Goal: Task Accomplishment & Management: Complete application form

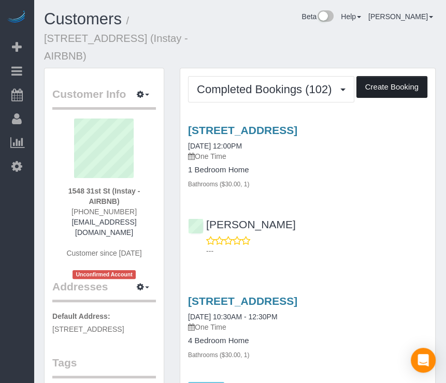
click at [395, 76] on button "Create Booking" at bounding box center [391, 87] width 71 height 22
select select "IA"
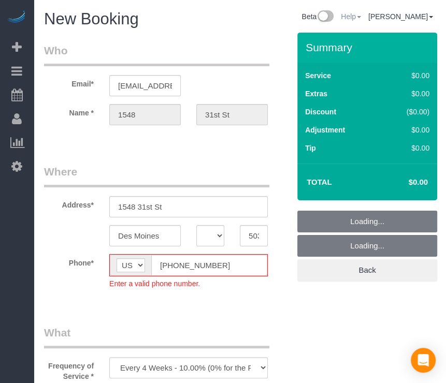
select select "object:35954"
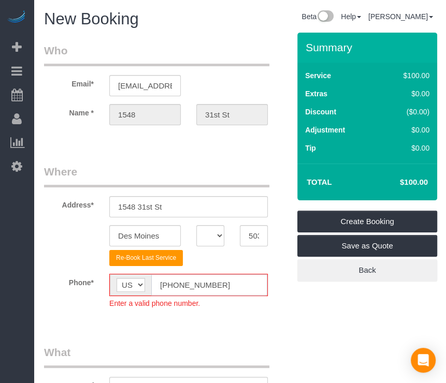
click at [174, 290] on input "[PHONE_NUMBER]" at bounding box center [209, 284] width 116 height 21
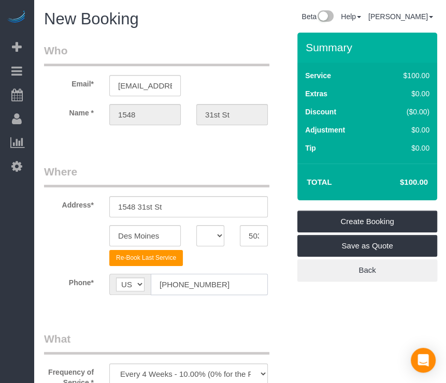
type input "[PHONE_NUMBER]"
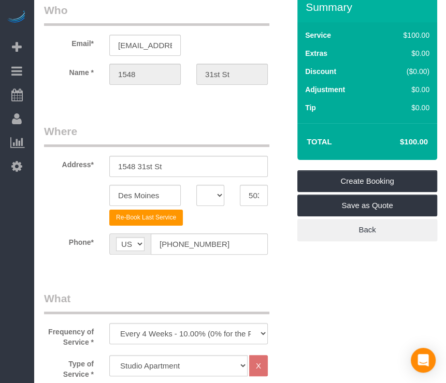
scroll to position [52, 0]
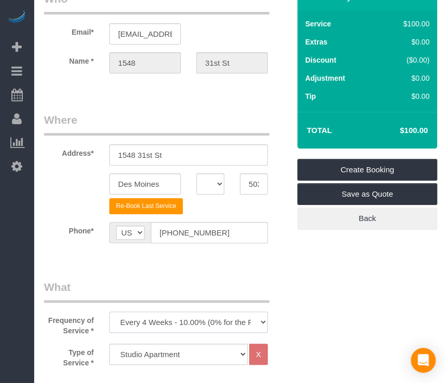
click at [211, 314] on select "Every 6 Weeks (0% for the First Booking) One Time Every 8 Weeks (0% for the Fir…" at bounding box center [188, 322] width 158 height 21
select select "object:35956"
click at [109, 312] on select "Every 6 Weeks (0% for the First Booking) One Time Every 8 Weeks (0% for the Fir…" at bounding box center [188, 322] width 158 height 21
drag, startPoint x: 265, startPoint y: 294, endPoint x: 238, endPoint y: 289, distance: 27.2
drag, startPoint x: 238, startPoint y: 289, endPoint x: 202, endPoint y: 277, distance: 37.8
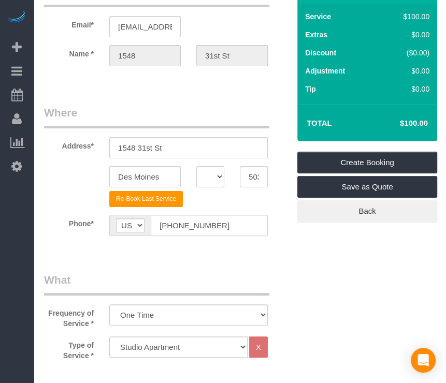
scroll to position [155, 0]
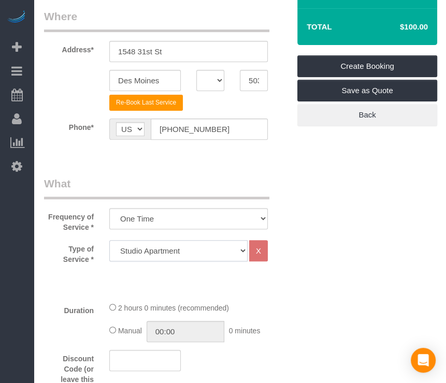
click at [205, 246] on select "Studio Apartment 1 Bedroom Home 2 Bedroom Home 3 Bedroom Home 4 Bedroom Home 5 …" at bounding box center [178, 250] width 138 height 21
select select "26"
click at [109, 240] on select "Studio Apartment 1 Bedroom Home 2 Bedroom Home 3 Bedroom Home 4 Bedroom Home 5 …" at bounding box center [178, 250] width 138 height 21
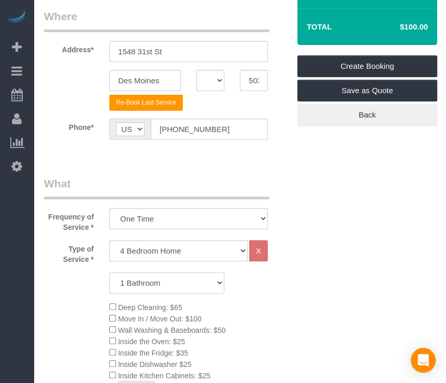
click at [192, 285] on select "1 Bathroom 2 Bathrooms 3 Bathrooms 4 Bathrooms 5 Bathrooms 6 Bathrooms" at bounding box center [166, 282] width 115 height 21
select select "2"
click at [109, 272] on select "1 Bathroom 2 Bathrooms 3 Bathrooms 4 Bathrooms 5 Bathrooms 6 Bathrooms" at bounding box center [166, 282] width 115 height 21
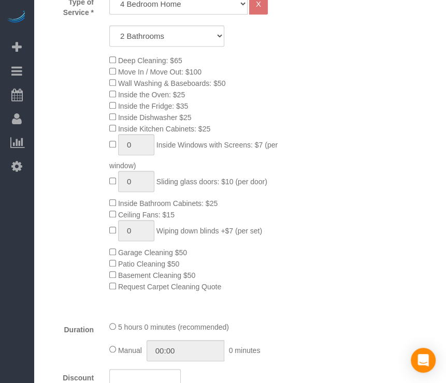
scroll to position [569, 0]
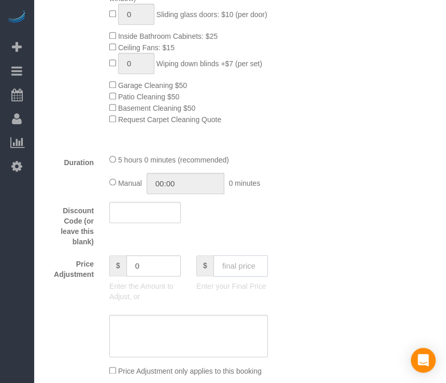
click at [233, 271] on input "text" at bounding box center [240, 265] width 54 height 21
type input "115"
type input "-134"
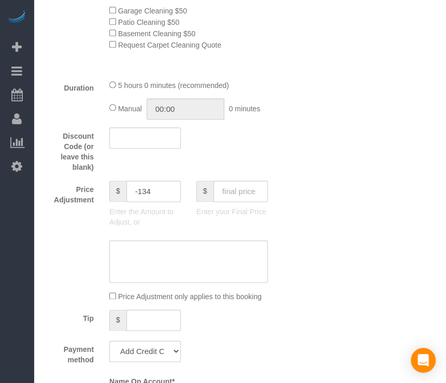
scroll to position [725, 0]
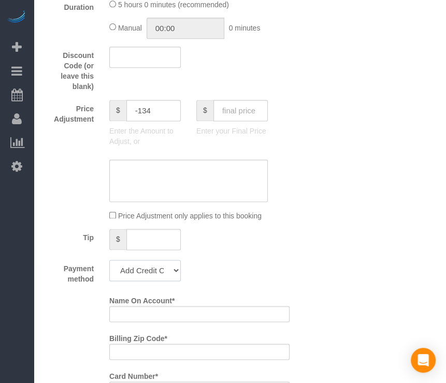
click at [174, 279] on select "Add Credit Card Cash Check Paypal" at bounding box center [144, 270] width 71 height 21
select select "string:check"
click at [109, 264] on select "Add Credit Card Cash Check Paypal" at bounding box center [144, 270] width 71 height 21
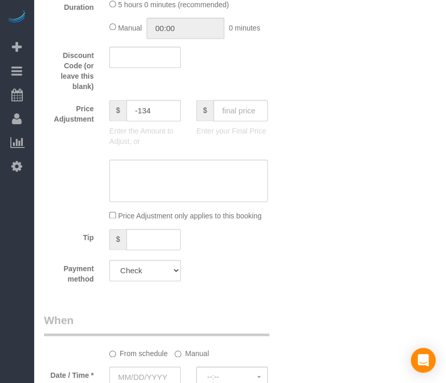
drag, startPoint x: 246, startPoint y: 298, endPoint x: 208, endPoint y: 317, distance: 43.3
click at [208, 317] on legend "When" at bounding box center [156, 324] width 225 height 23
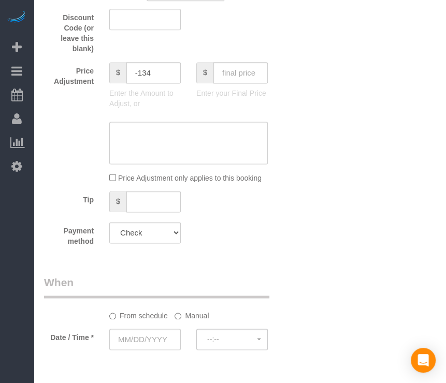
scroll to position [828, 0]
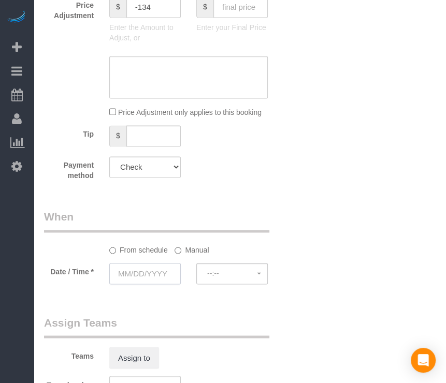
click at [142, 272] on input "text" at bounding box center [144, 273] width 71 height 21
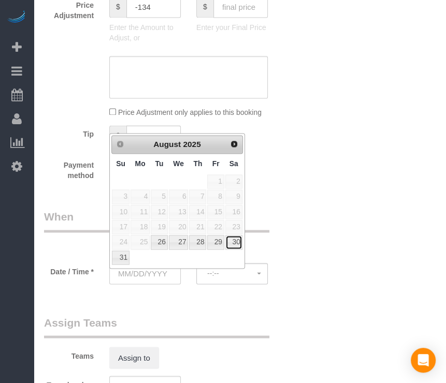
click at [236, 243] on link "30" at bounding box center [233, 242] width 17 height 14
type input "[DATE]"
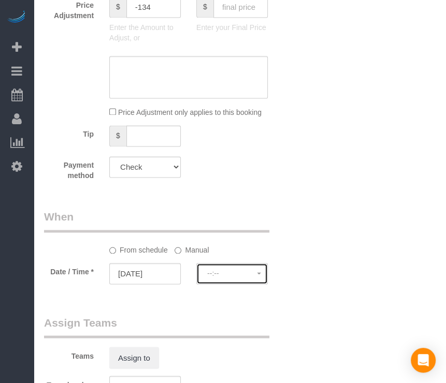
click at [238, 275] on span "--:--" at bounding box center [232, 273] width 50 height 8
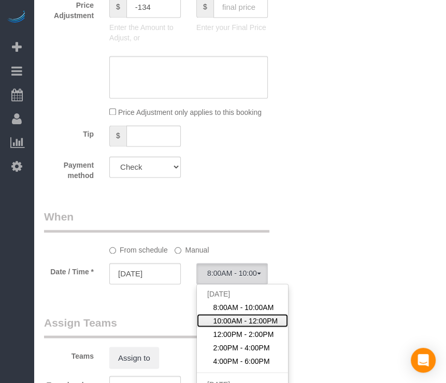
click at [244, 324] on span "10:00AM - 12:00PM" at bounding box center [245, 320] width 65 height 10
select select "spot377"
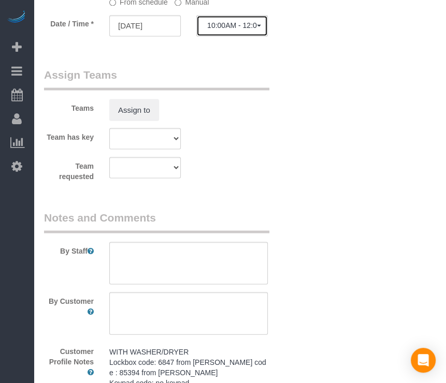
scroll to position [1087, 0]
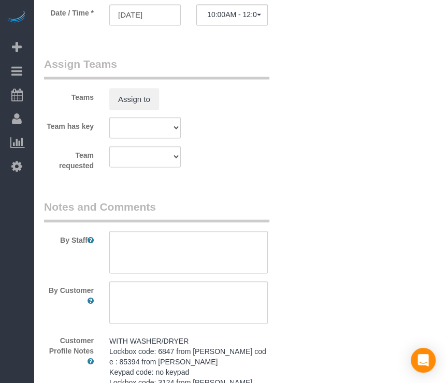
click at [0, 0] on textarea "WITH WASHER/DRYER Lockbox code: 6847 from [PERSON_NAME] code : 85394 from [PERS…" at bounding box center [0, 0] width 0 height 0
click at [207, 244] on textarea at bounding box center [188, 252] width 158 height 42
paste textarea "WITH WASHER/DRYER Lockbox code: 6847 from [PERSON_NAME] code : 85394 from [PERS…"
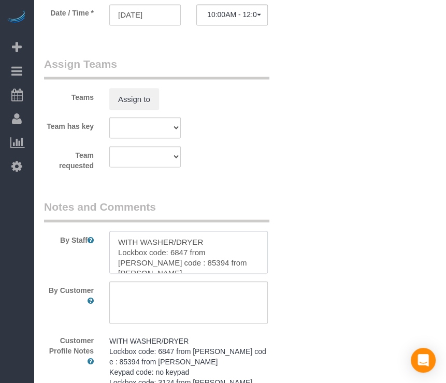
scroll to position [273, 0]
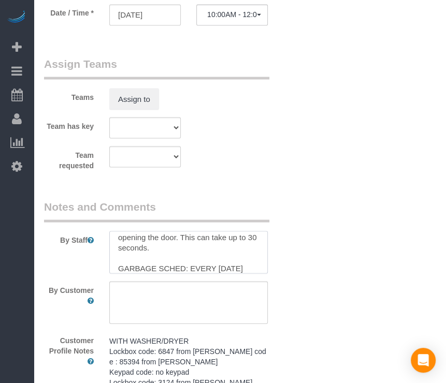
type textarea "WITH WASHER/DRYER Lockbox code: 6847 from [PERSON_NAME] code : 85394 from [PERS…"
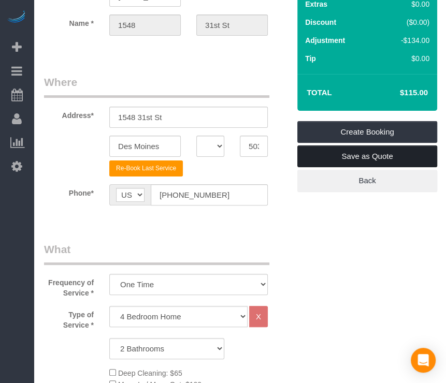
scroll to position [0, 0]
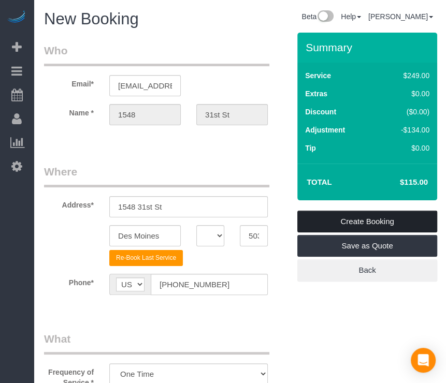
click at [386, 224] on link "Create Booking" at bounding box center [367, 222] width 140 height 22
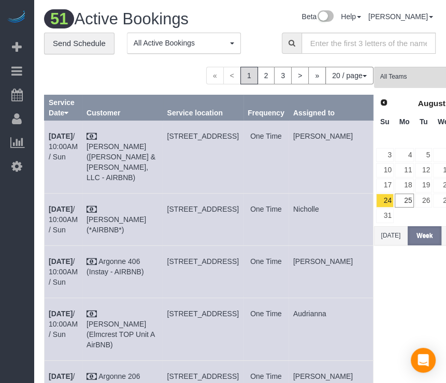
drag, startPoint x: 142, startPoint y: 79, endPoint x: 254, endPoint y: 21, distance: 125.7
click at [206, 79] on span "«" at bounding box center [215, 76] width 18 height 18
